Goal: Information Seeking & Learning: Learn about a topic

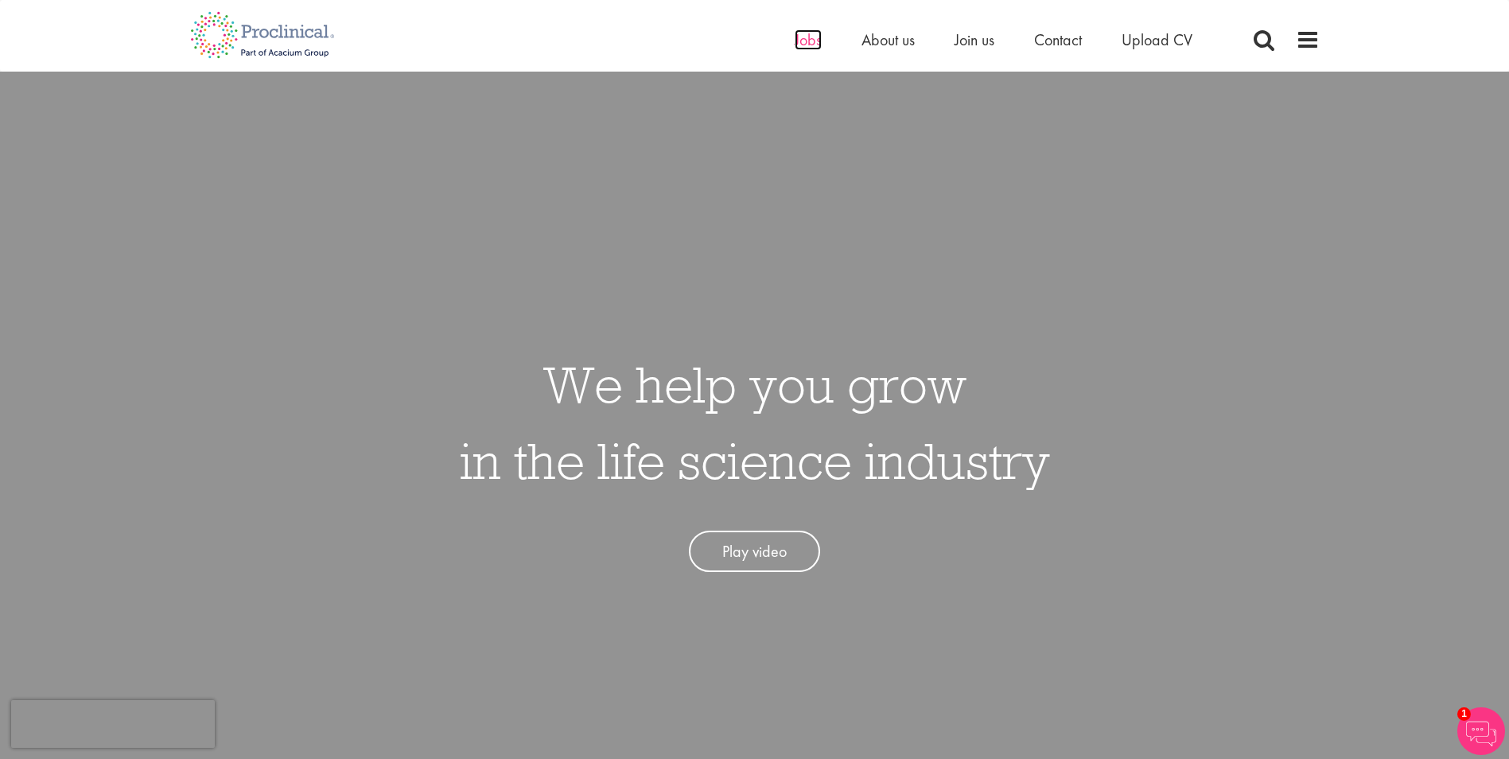
click at [802, 35] on span "Jobs" at bounding box center [808, 39] width 27 height 21
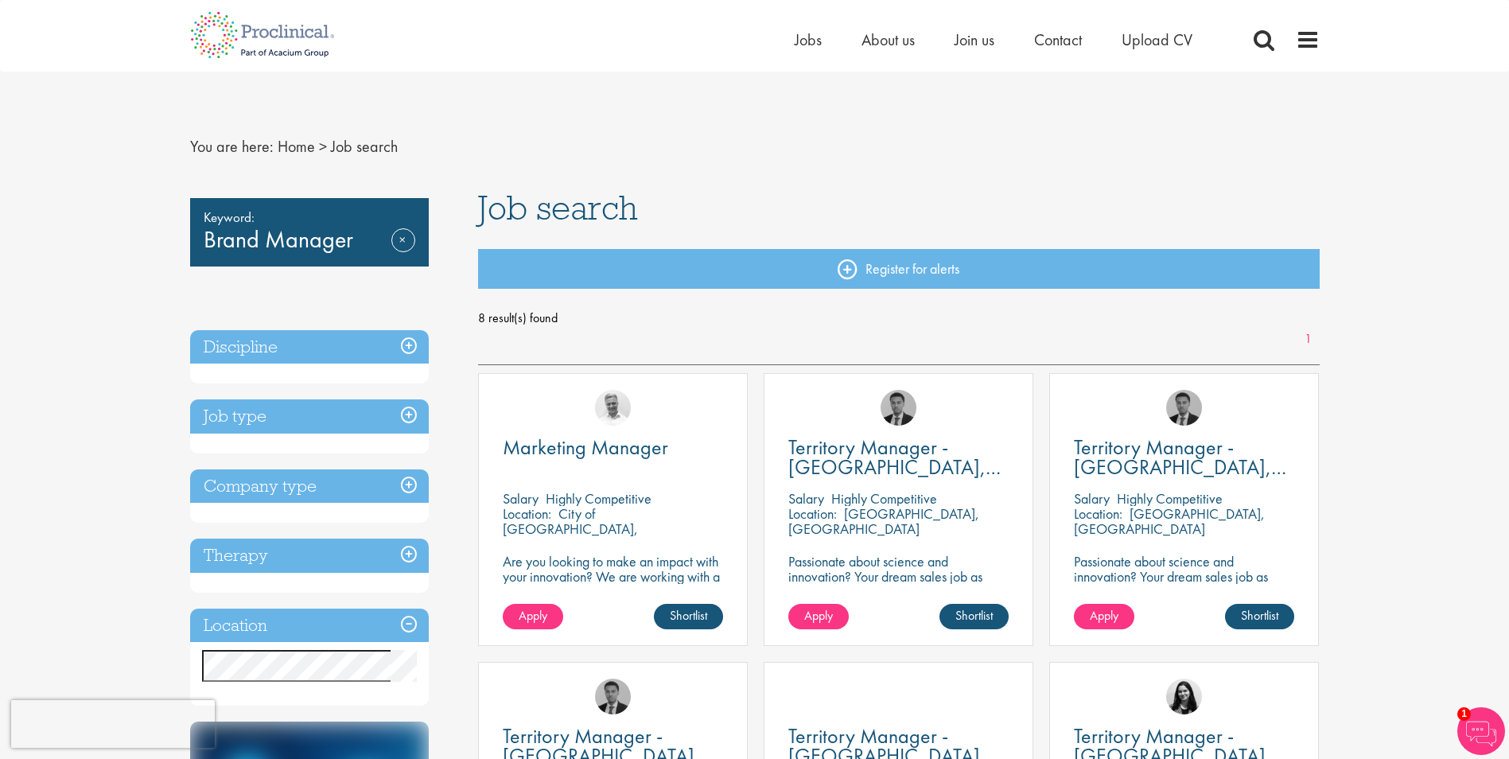
click at [408, 481] on h3 "Company type" at bounding box center [309, 486] width 239 height 34
click at [399, 233] on link "Remove" at bounding box center [403, 251] width 24 height 46
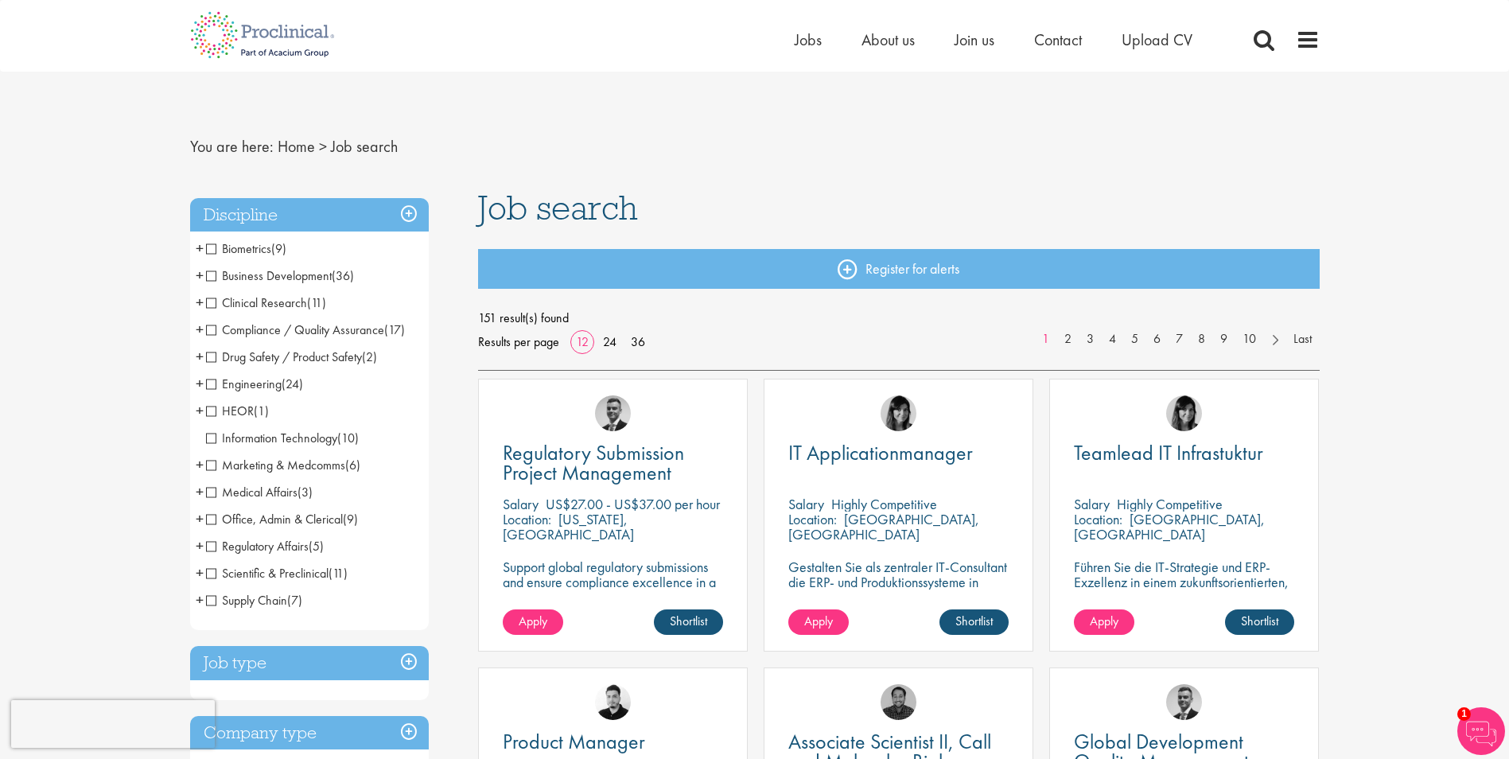
click at [206, 465] on span "Marketing & Medcomms" at bounding box center [275, 465] width 139 height 17
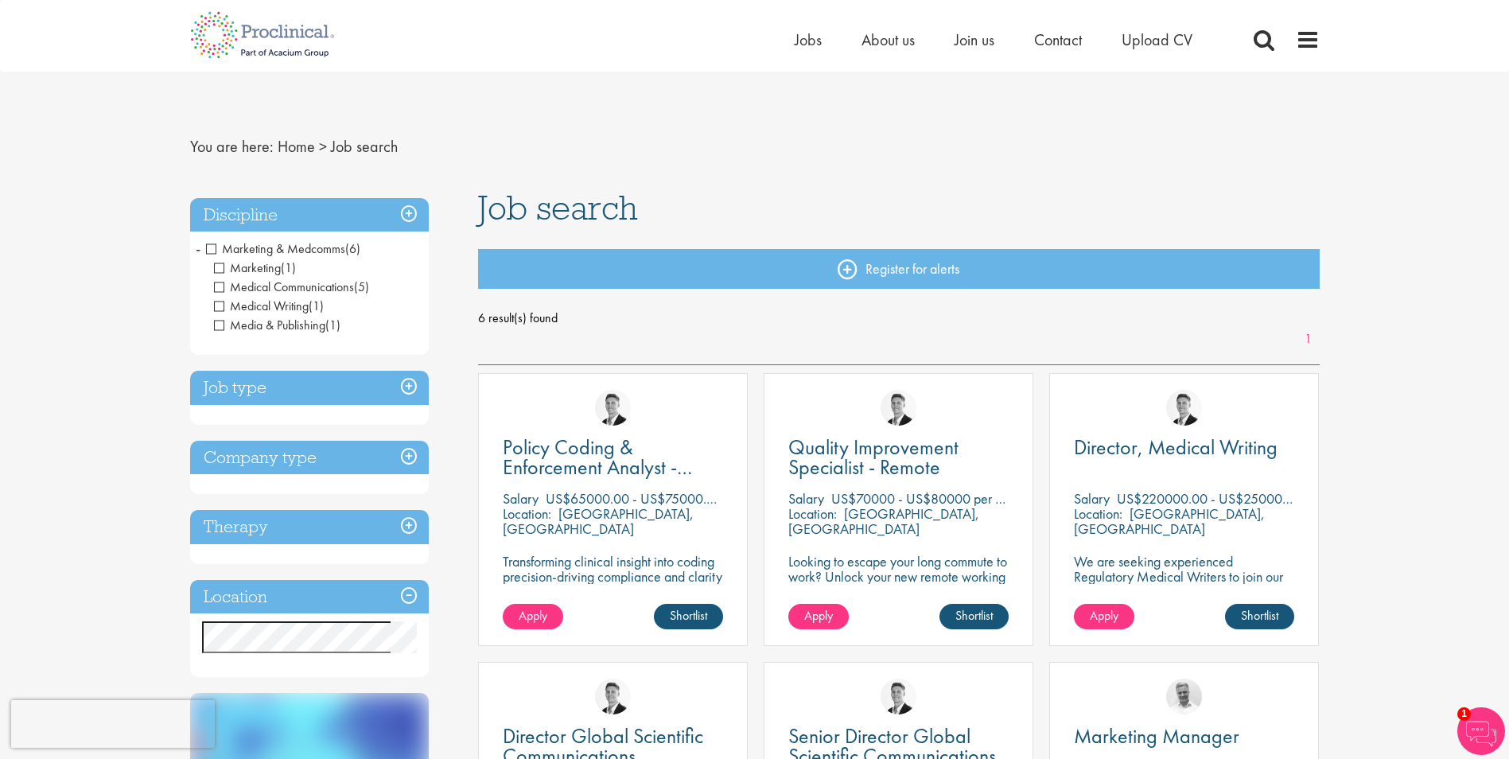
click at [408, 597] on h3 "Location" at bounding box center [309, 597] width 239 height 34
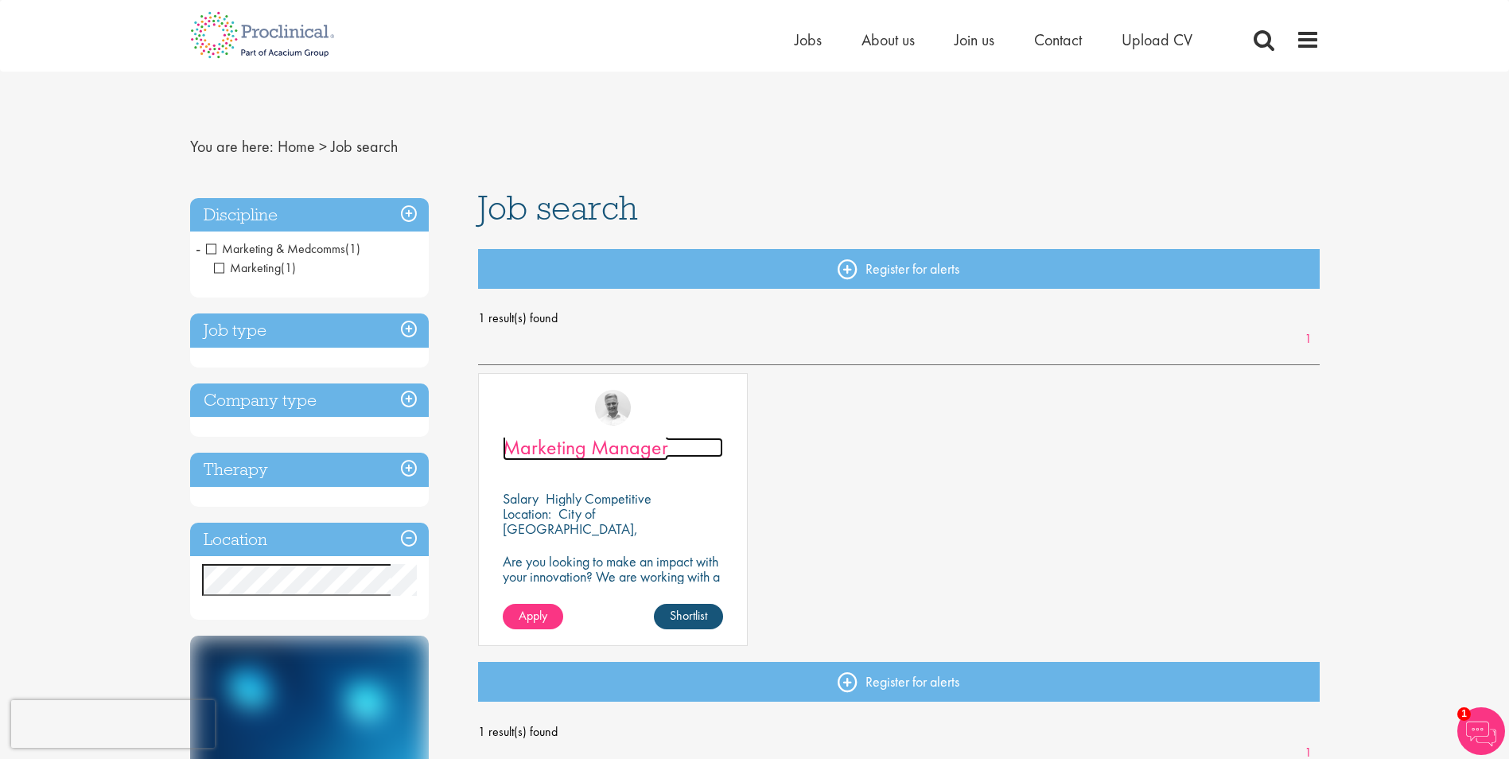
click at [617, 445] on span "Marketing Manager" at bounding box center [585, 447] width 165 height 27
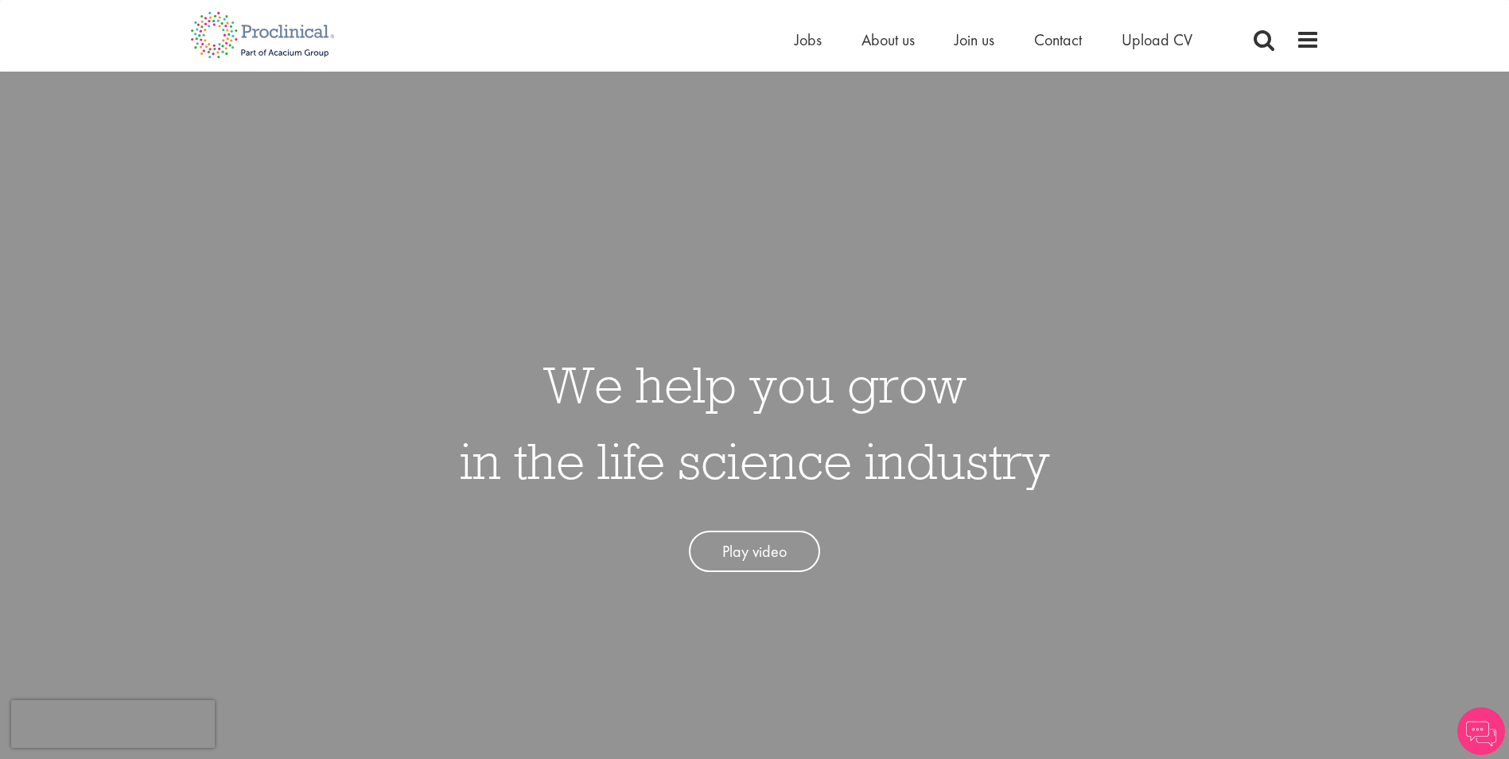
click at [791, 41] on div "Home Jobs About us Join us Contact Upload CV" at bounding box center [748, 30] width 1141 height 60
click at [803, 40] on span "Jobs" at bounding box center [808, 39] width 27 height 21
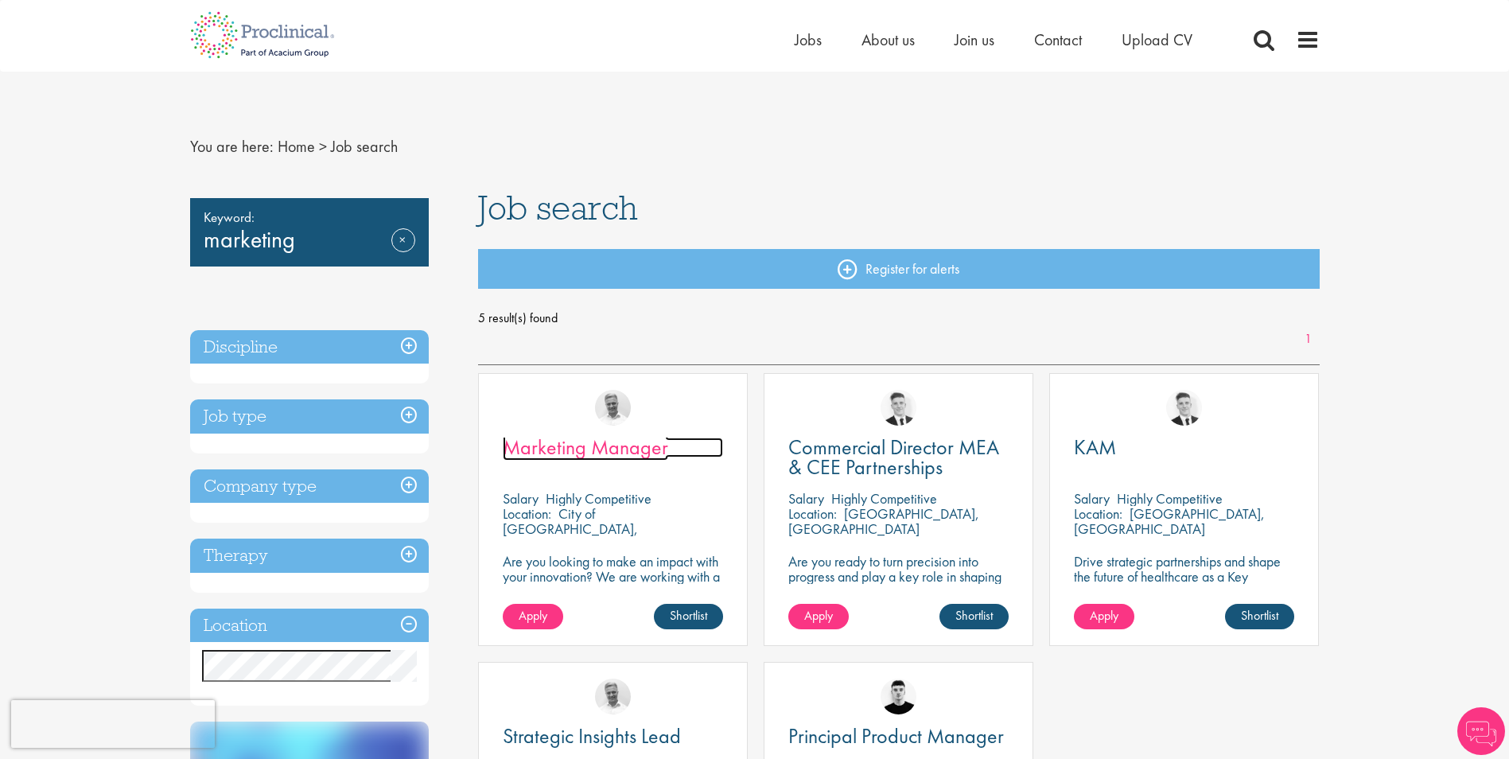
click at [574, 444] on span "Marketing Manager" at bounding box center [585, 447] width 165 height 27
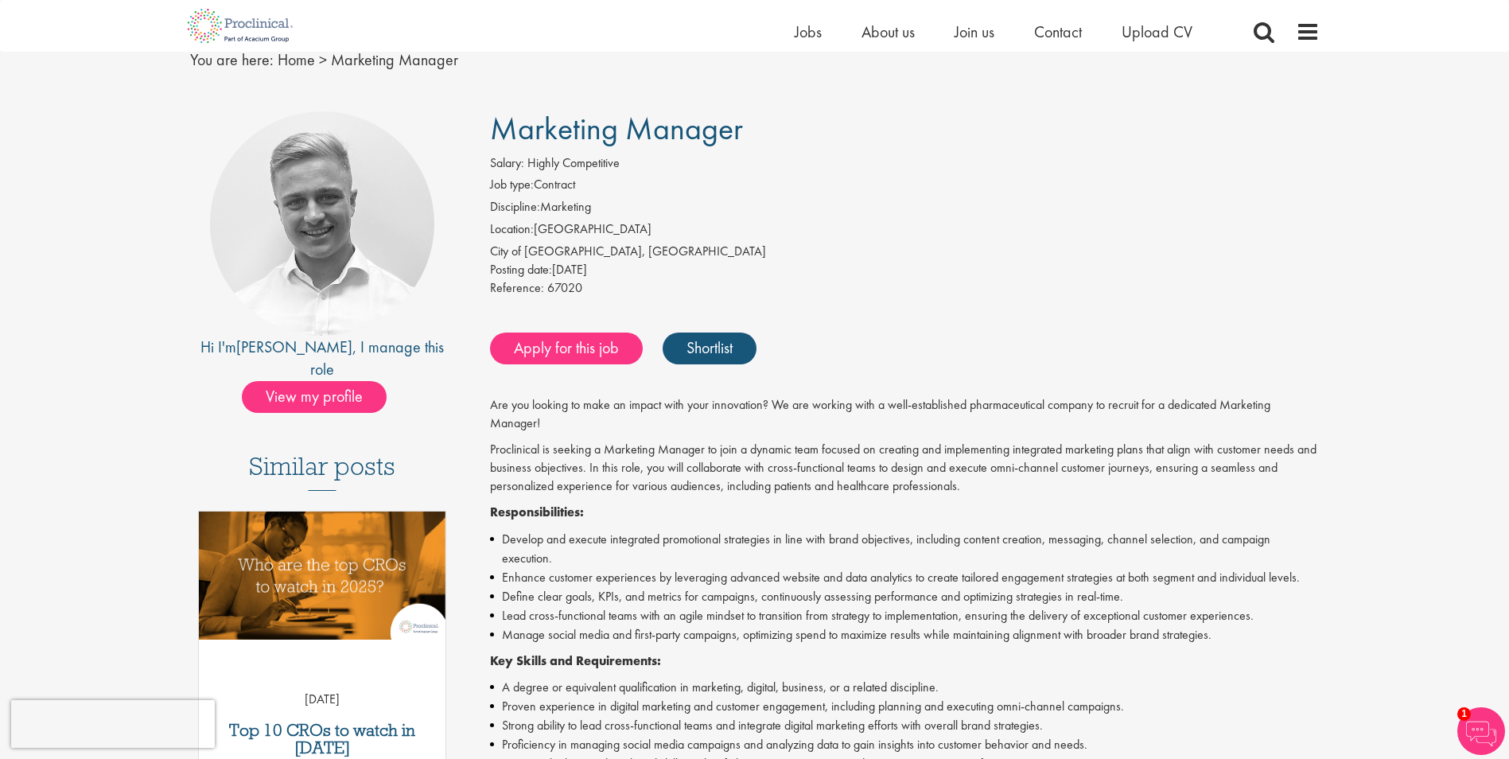
scroll to position [159, 0]
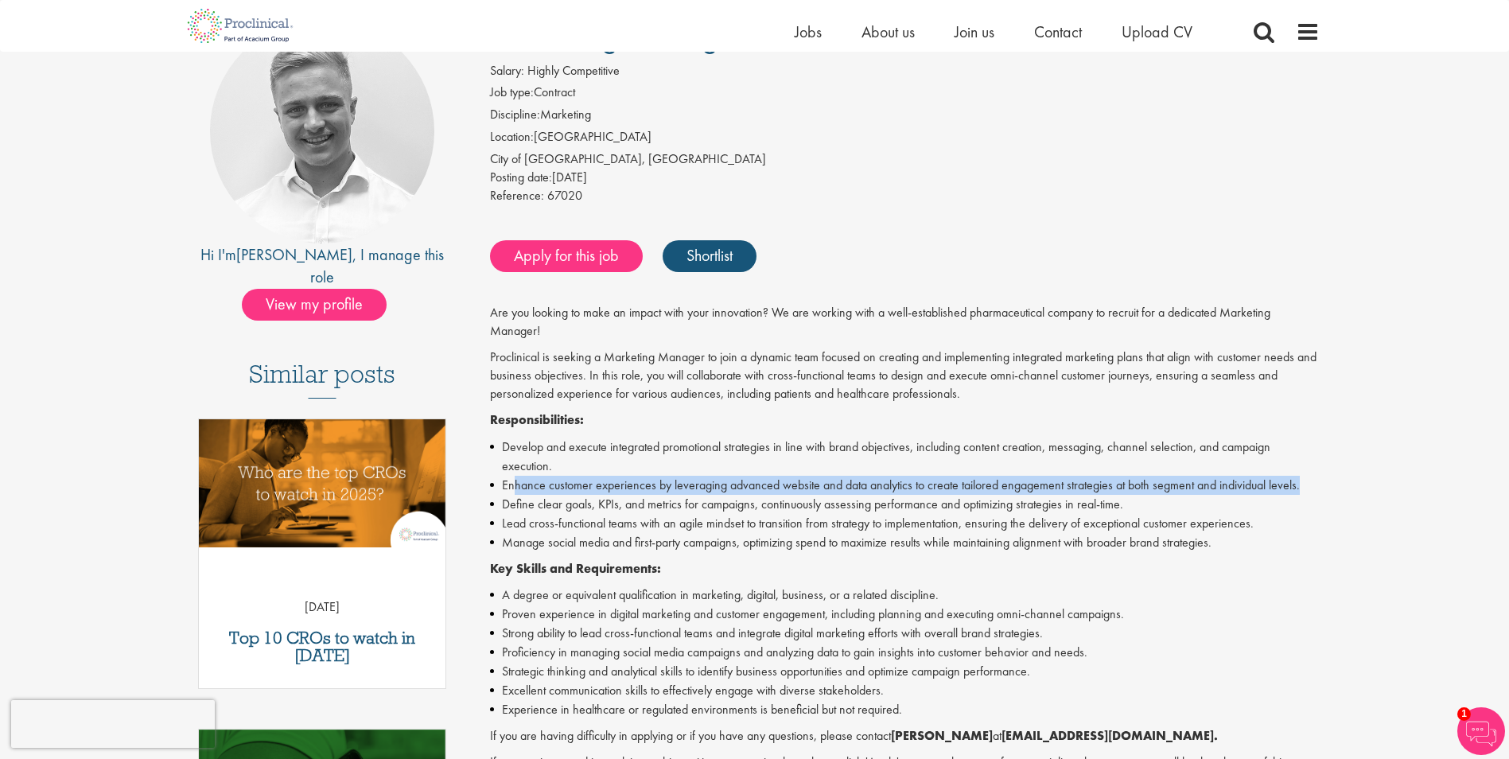
drag, startPoint x: 515, startPoint y: 482, endPoint x: 1303, endPoint y: 476, distance: 787.5
click at [1303, 476] on li "Enhance customer experiences by leveraging advanced website and data analytics …" at bounding box center [905, 485] width 830 height 19
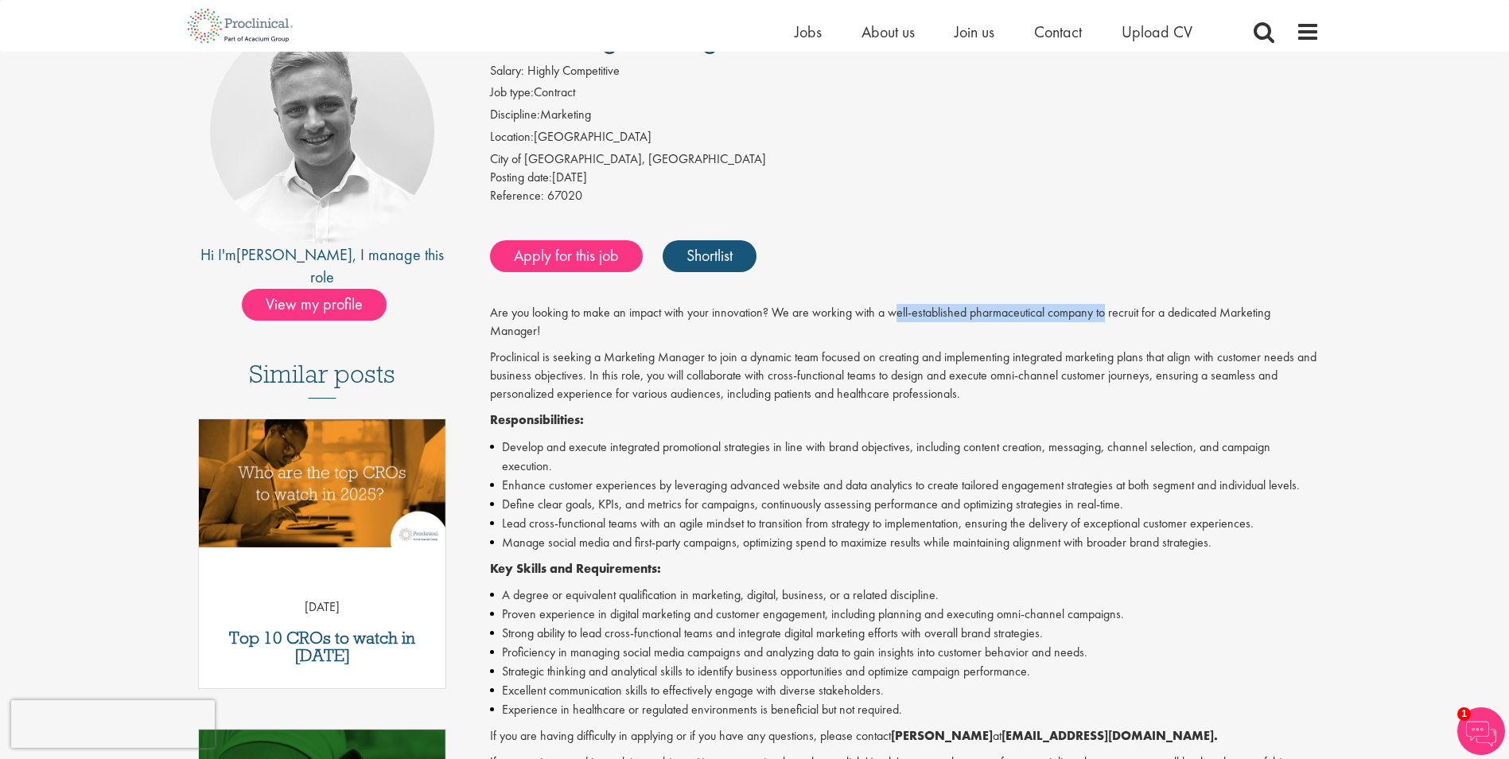
drag, startPoint x: 895, startPoint y: 314, endPoint x: 1110, endPoint y: 310, distance: 214.8
click at [1110, 310] on p "Are you looking to make an impact with your innovation? We are working with a w…" at bounding box center [905, 322] width 830 height 37
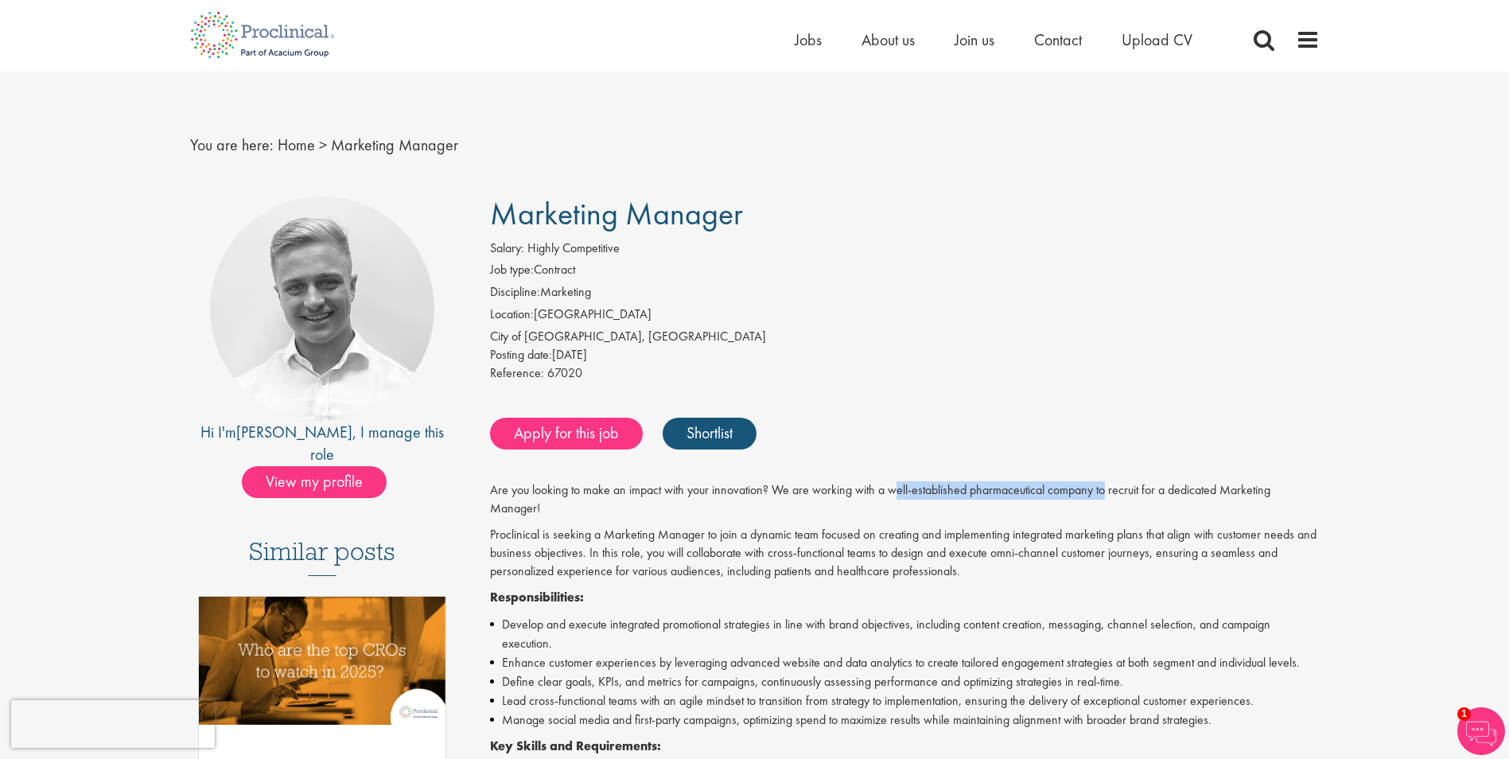
scroll to position [0, 0]
